Goal: Entertainment & Leisure: Consume media (video, audio)

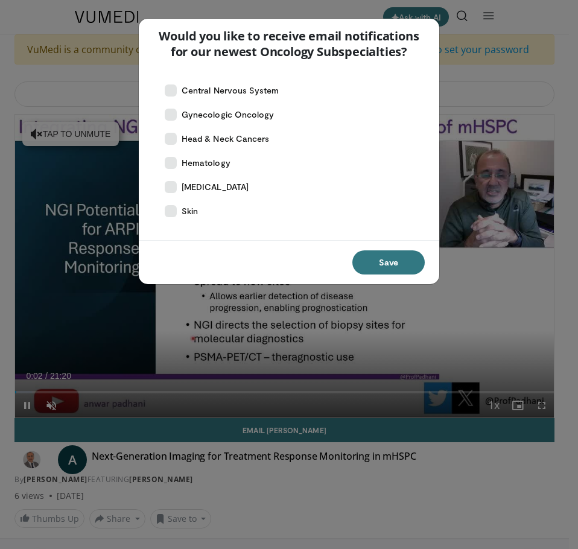
click at [444, 274] on div "Would you like to receive email notifications for our newest Oncology Subspecia…" at bounding box center [289, 274] width 578 height 549
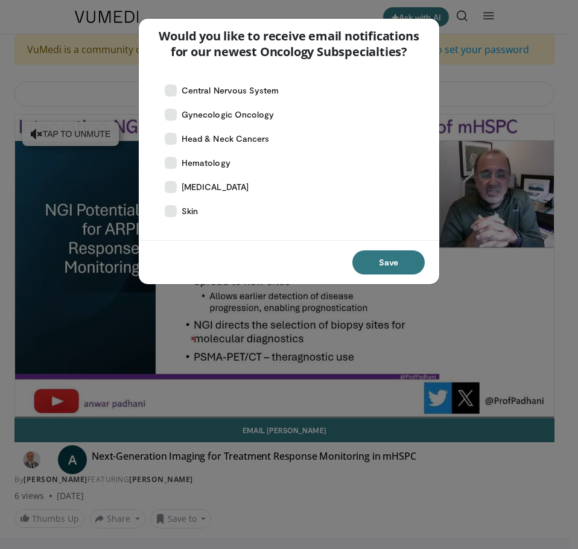
click at [471, 282] on div "Would you like to receive email notifications for our newest Oncology Subspecia…" at bounding box center [289, 274] width 578 height 549
drag, startPoint x: 430, startPoint y: 24, endPoint x: 325, endPoint y: 30, distance: 105.1
click at [429, 24] on div "Would you like to receive email notifications for our newest Oncology Subspecia…" at bounding box center [289, 44] width 300 height 51
click at [220, 26] on div "Would you like to receive email notifications for our newest Oncology Subspecia…" at bounding box center [289, 44] width 300 height 51
drag, startPoint x: 203, startPoint y: 253, endPoint x: 194, endPoint y: 261, distance: 12.0
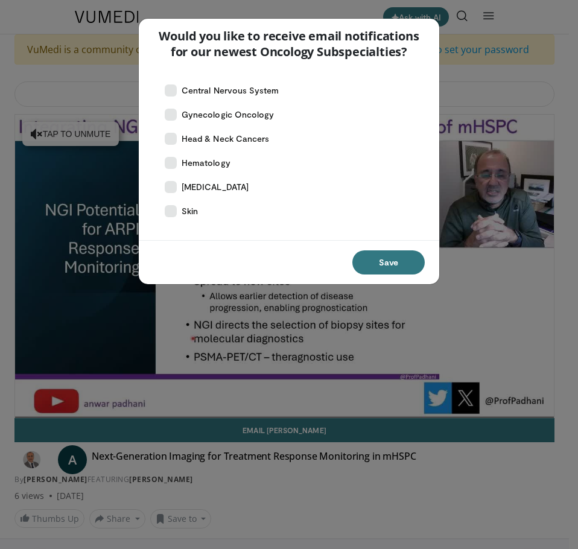
click at [203, 250] on div "Save" at bounding box center [289, 262] width 300 height 44
click at [11, 238] on div "Would you like to receive email notifications for our newest Oncology Subspecia…" at bounding box center [289, 274] width 578 height 549
click at [414, 28] on p "Would you like to receive email notifications for our newest Oncology Subspecia…" at bounding box center [288, 43] width 271 height 31
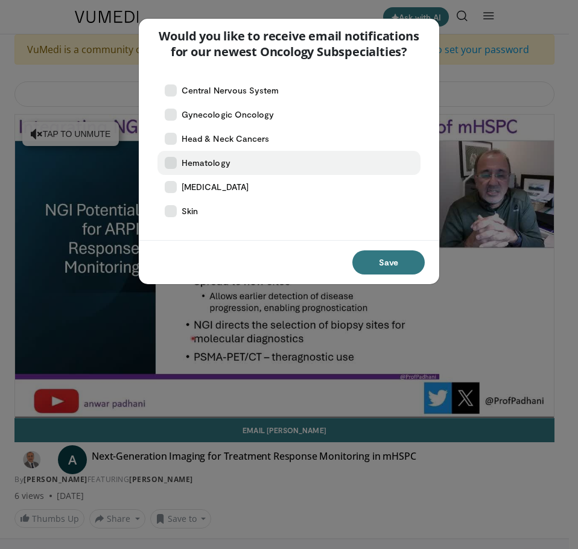
click at [173, 164] on icon at bounding box center [171, 163] width 12 height 12
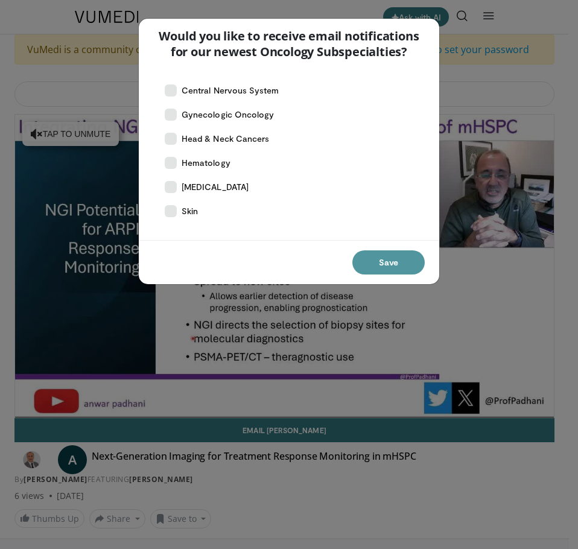
drag, startPoint x: 404, startPoint y: 263, endPoint x: 419, endPoint y: 290, distance: 31.1
click at [403, 263] on button "Save" at bounding box center [388, 262] width 72 height 24
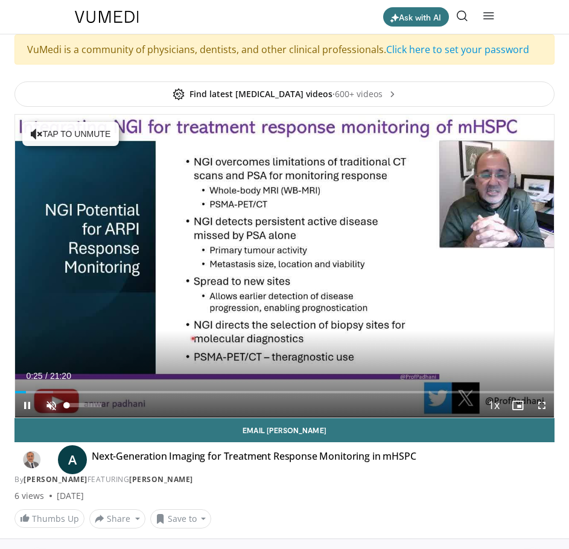
click at [51, 406] on span "Video Player" at bounding box center [51, 405] width 24 height 24
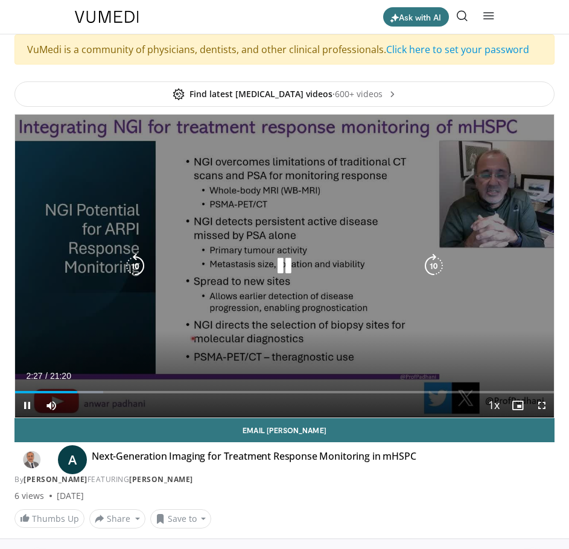
click at [284, 264] on icon "Video Player" at bounding box center [284, 266] width 24 height 24
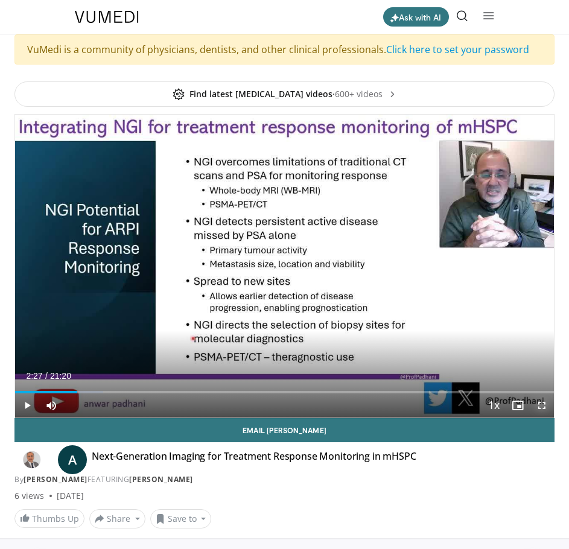
click at [545, 405] on span "Video Player" at bounding box center [542, 405] width 24 height 24
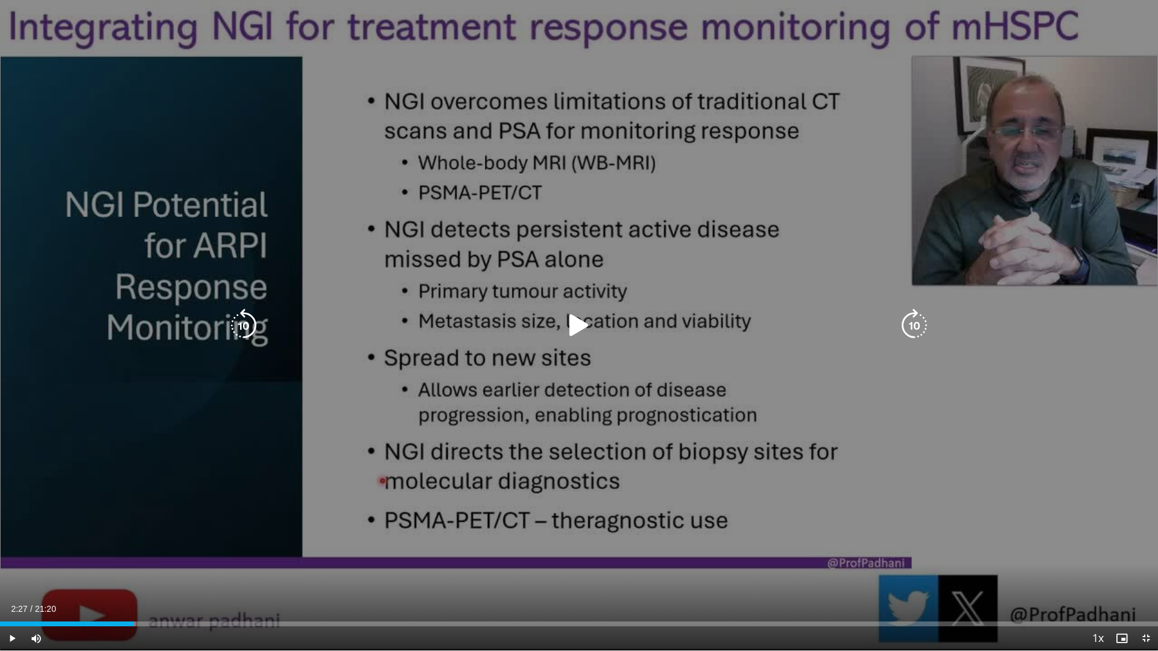
click at [568, 330] on icon "Video Player" at bounding box center [579, 326] width 34 height 34
click at [568, 327] on icon "Video Player" at bounding box center [579, 326] width 34 height 34
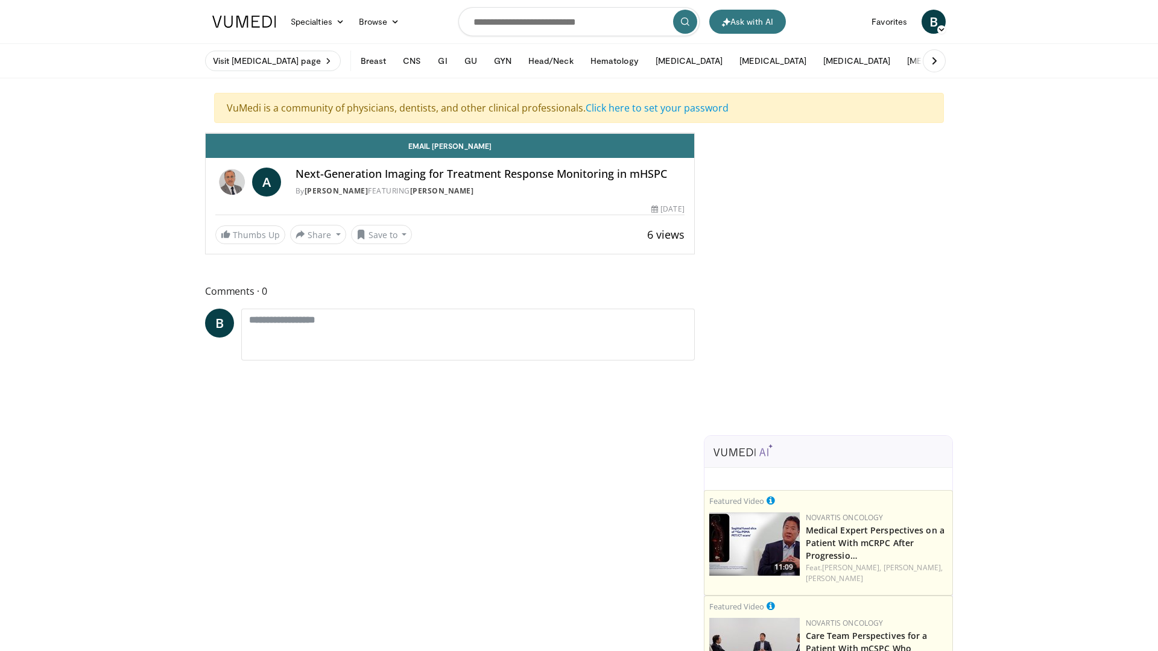
click at [467, 150] on icon "Video Player" at bounding box center [450, 133] width 34 height 34
click at [601, 150] on icon "Video Player" at bounding box center [585, 133] width 34 height 34
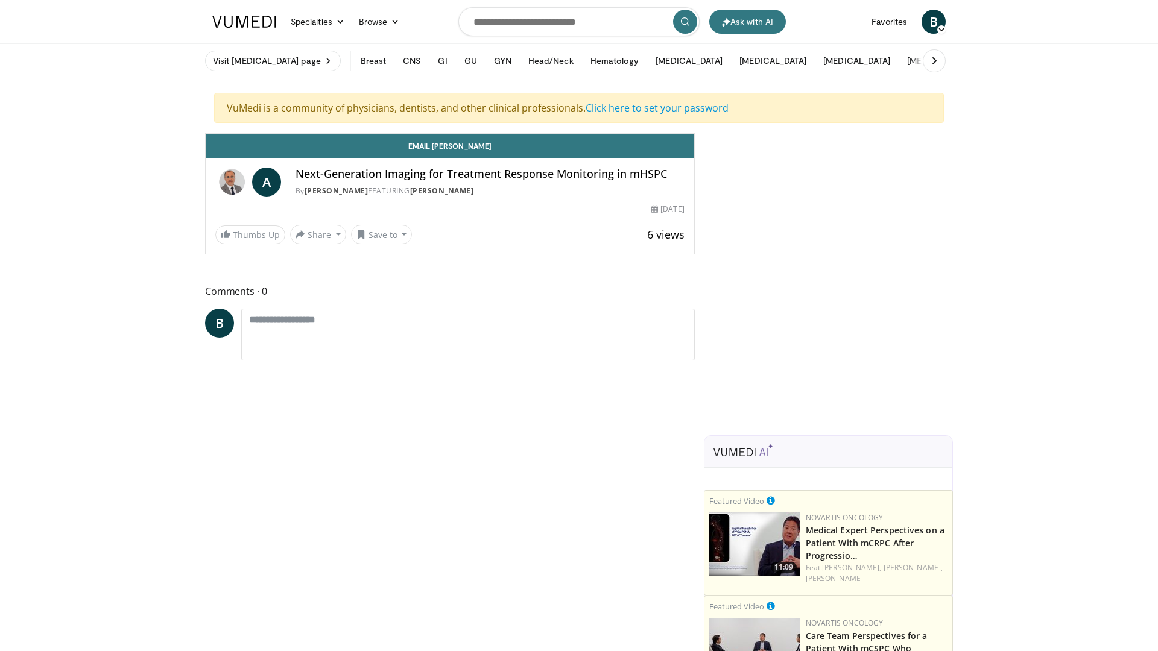
click at [601, 150] on icon "Video Player" at bounding box center [585, 133] width 34 height 34
click at [467, 150] on icon "Video Player" at bounding box center [450, 133] width 34 height 34
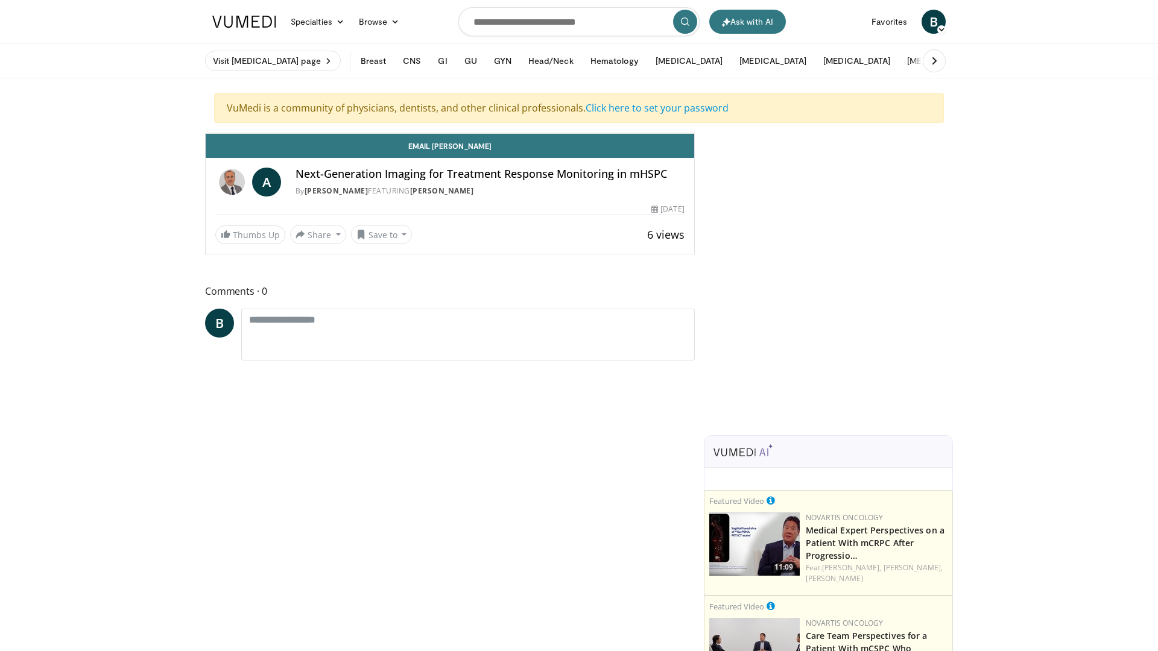
click at [601, 150] on icon "Video Player" at bounding box center [585, 133] width 34 height 34
